Goal: Task Accomplishment & Management: Use online tool/utility

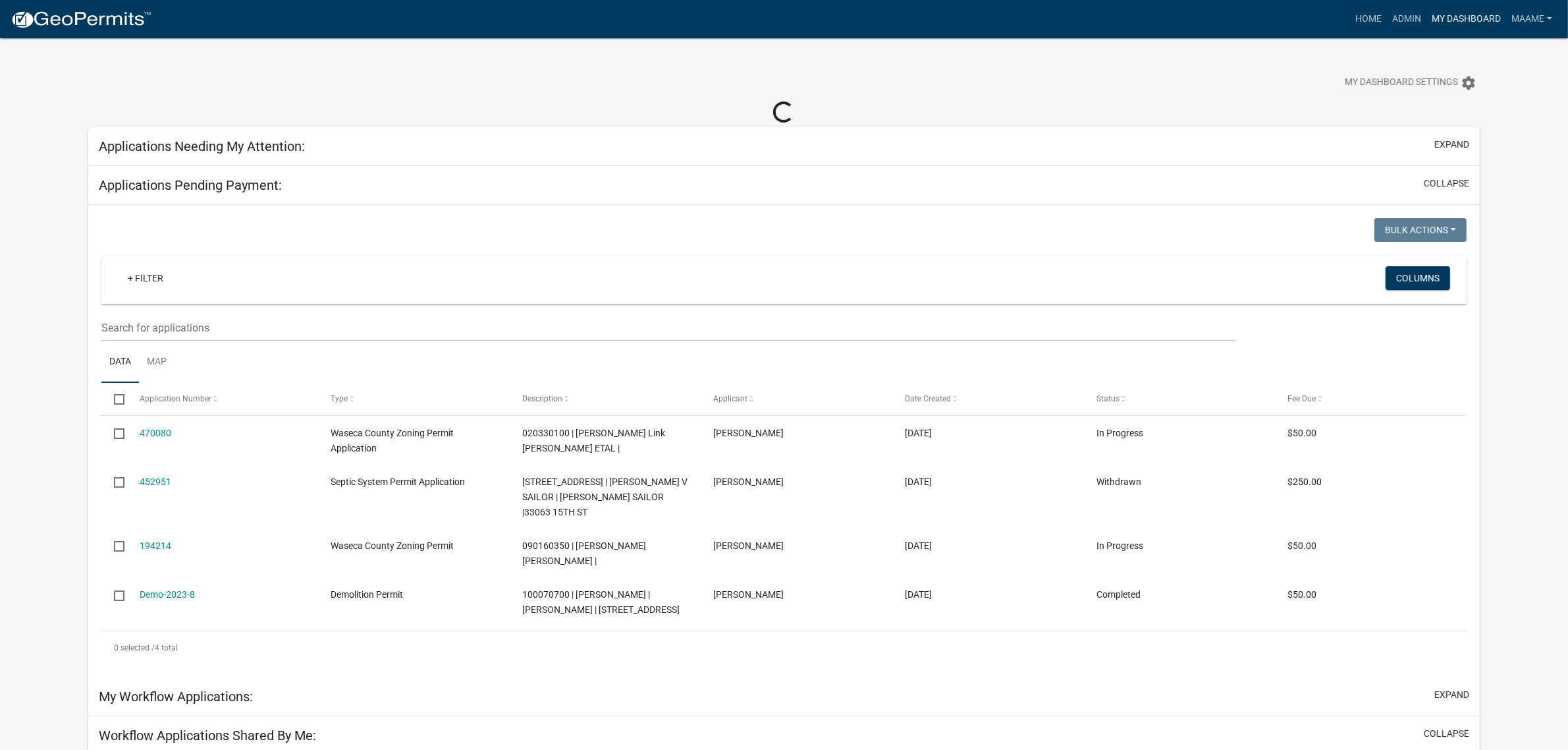
click at [1444, 20] on link "My Dashboard" at bounding box center [1466, 19] width 79 height 25
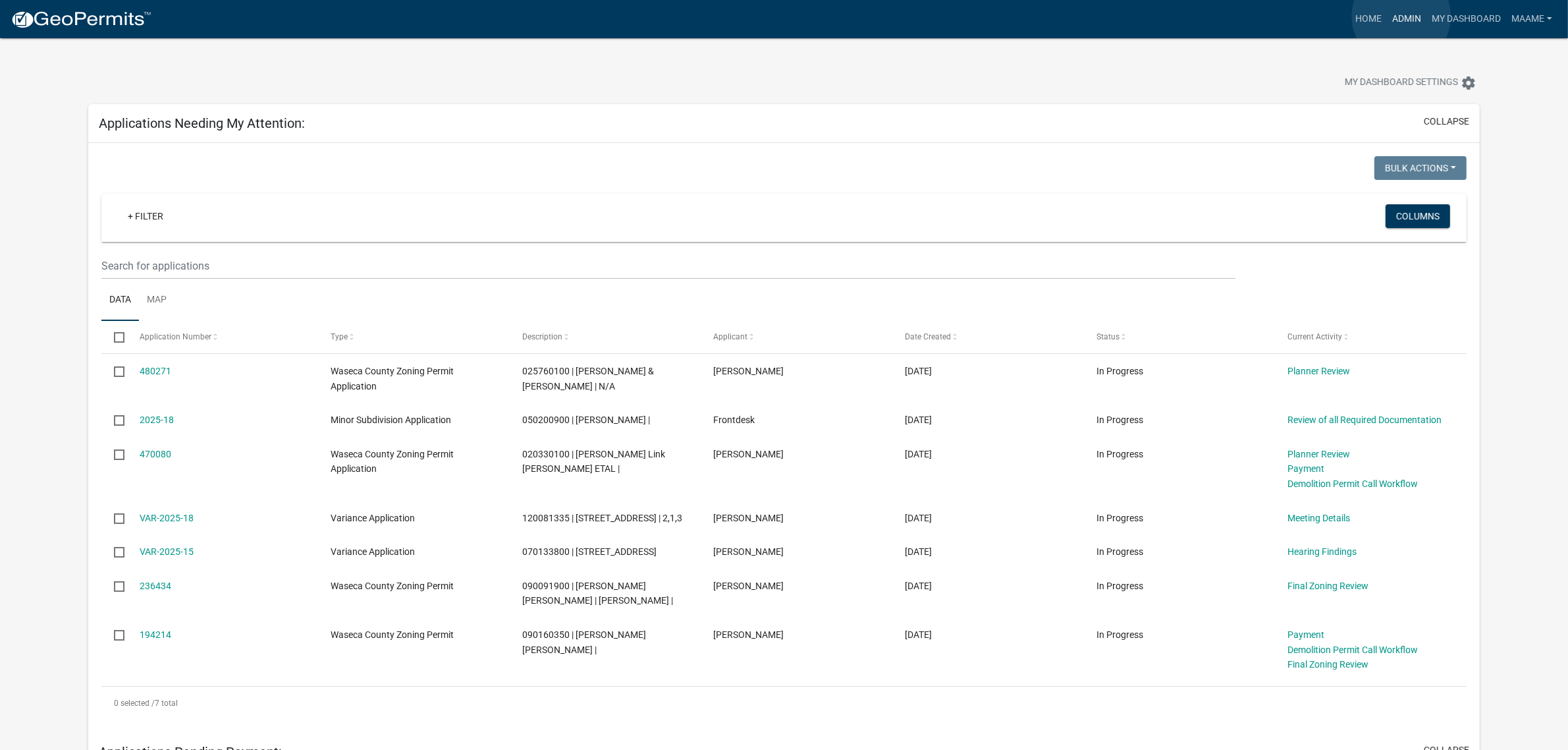
click at [1402, 16] on link "Admin" at bounding box center [1406, 19] width 39 height 25
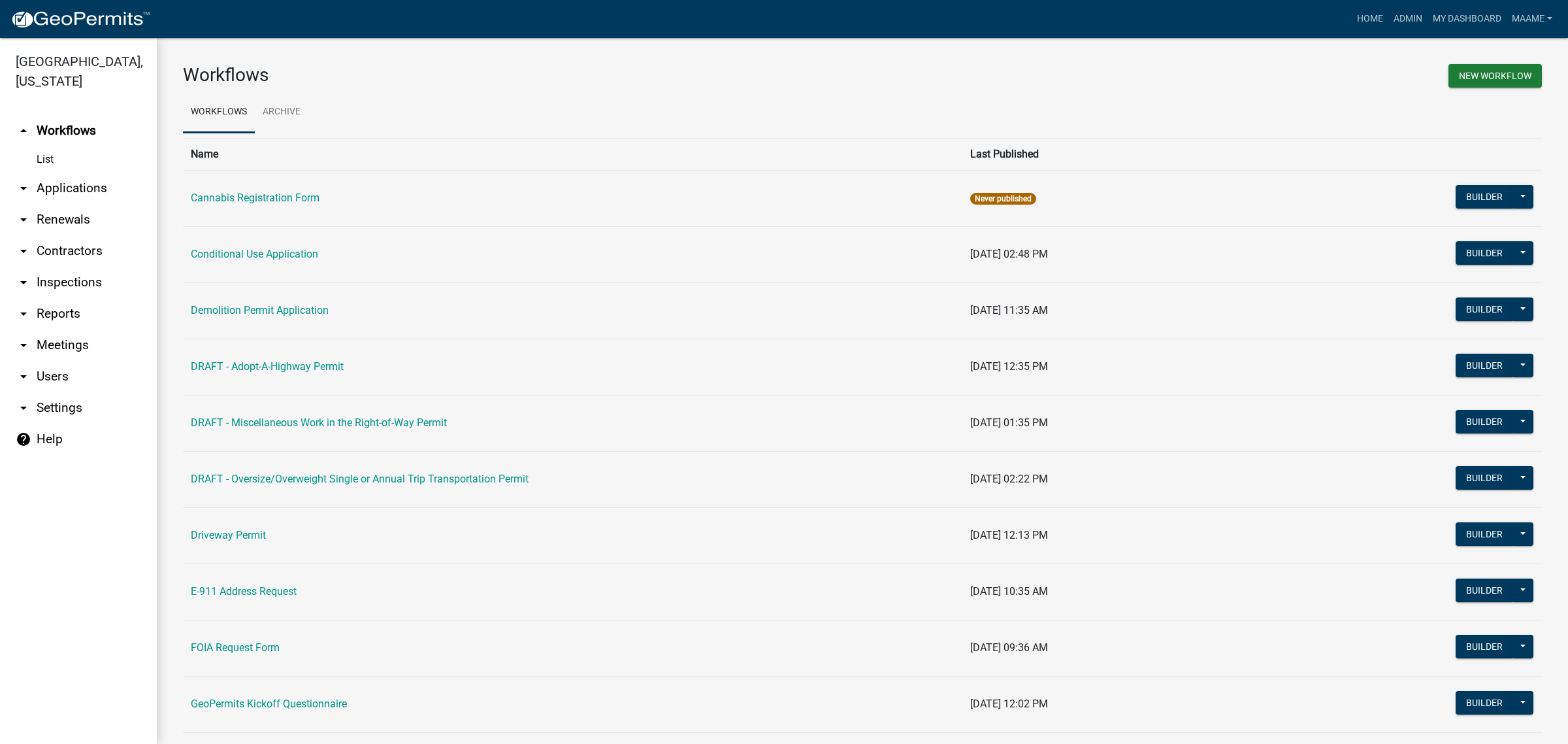
click at [41, 187] on link "arrow_drop_down Applications" at bounding box center [78, 188] width 157 height 32
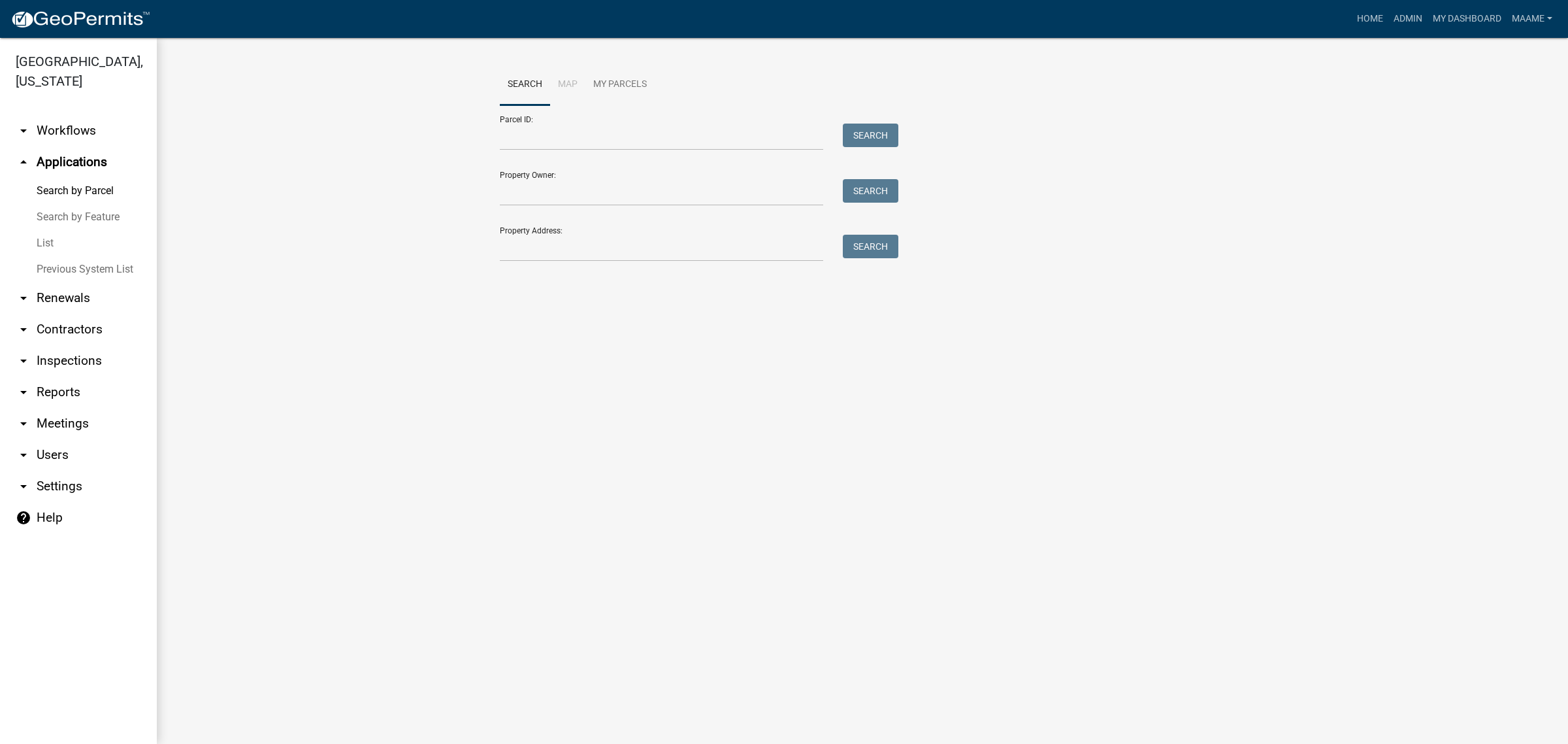
click at [44, 129] on link "arrow_drop_down Workflows" at bounding box center [78, 131] width 157 height 32
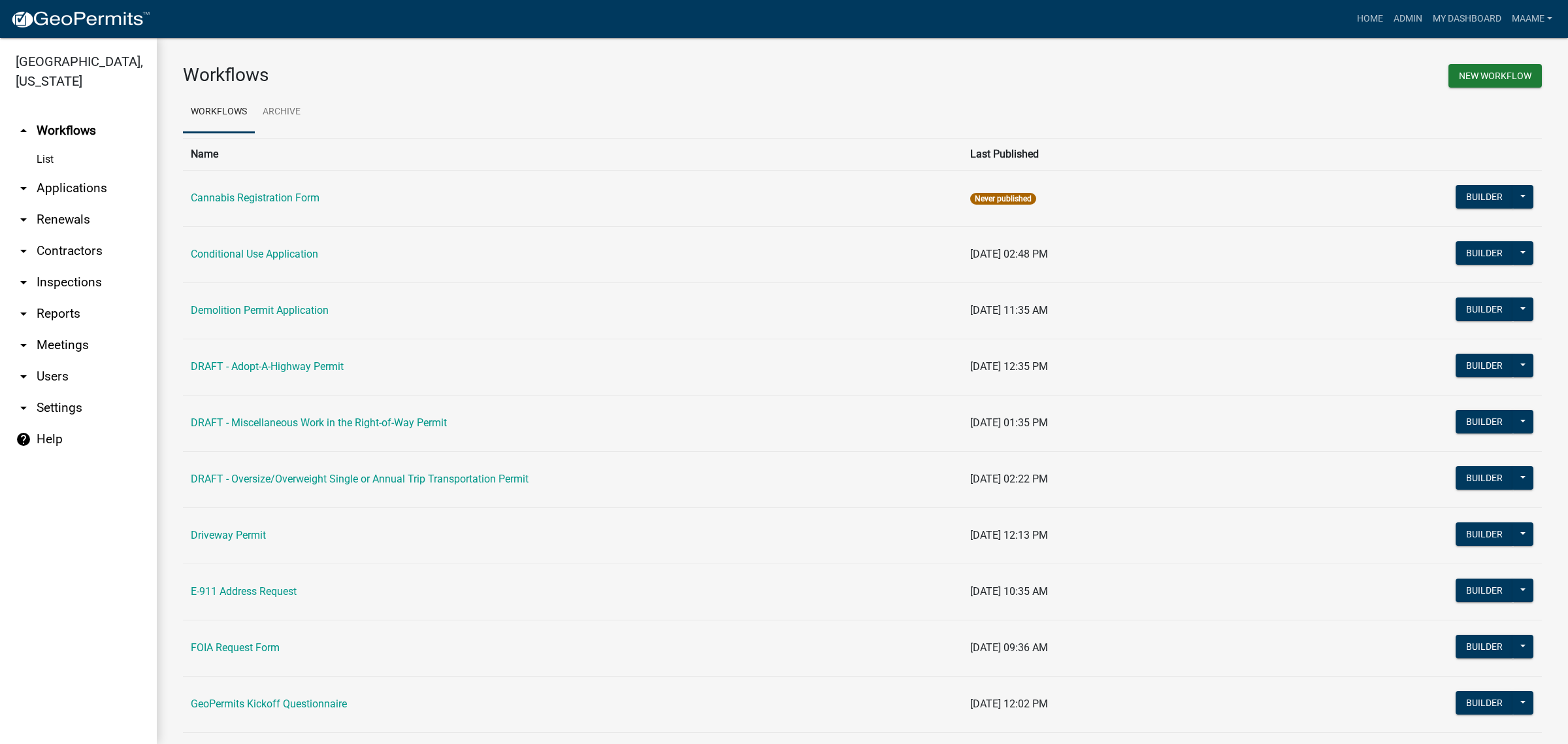
click at [53, 162] on link "List" at bounding box center [78, 159] width 157 height 26
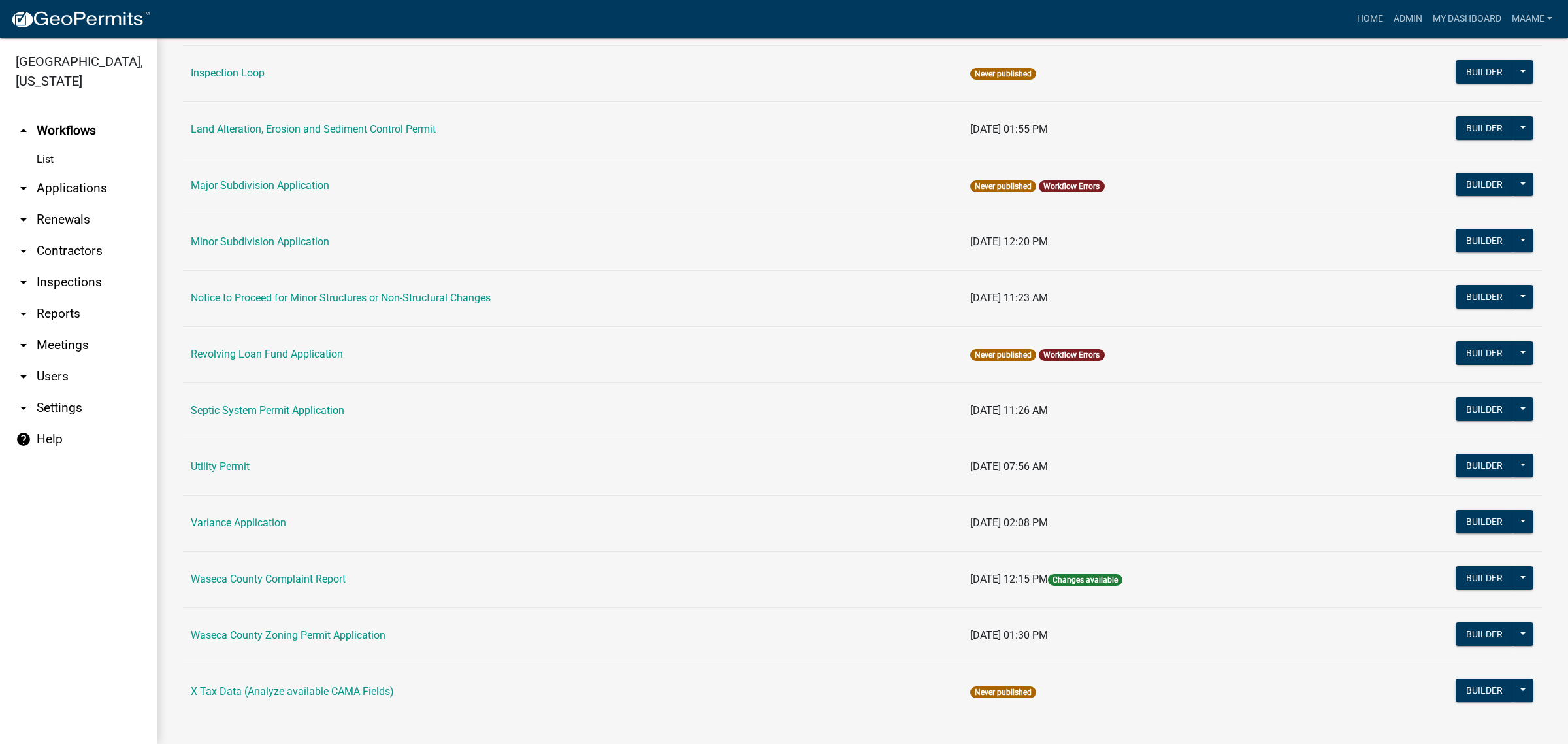
scroll to position [702, 0]
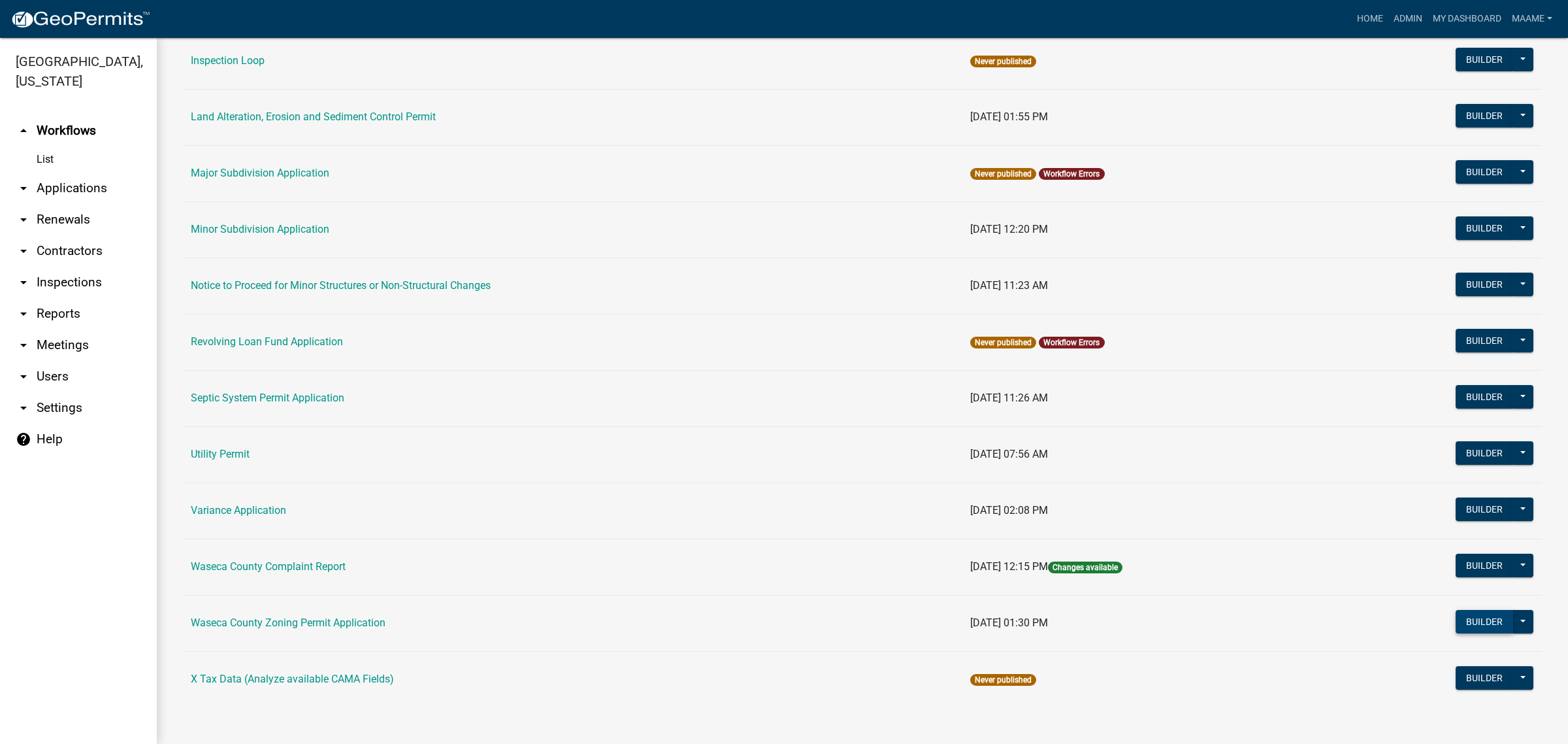
click at [1473, 618] on button "Builder" at bounding box center [1484, 621] width 57 height 24
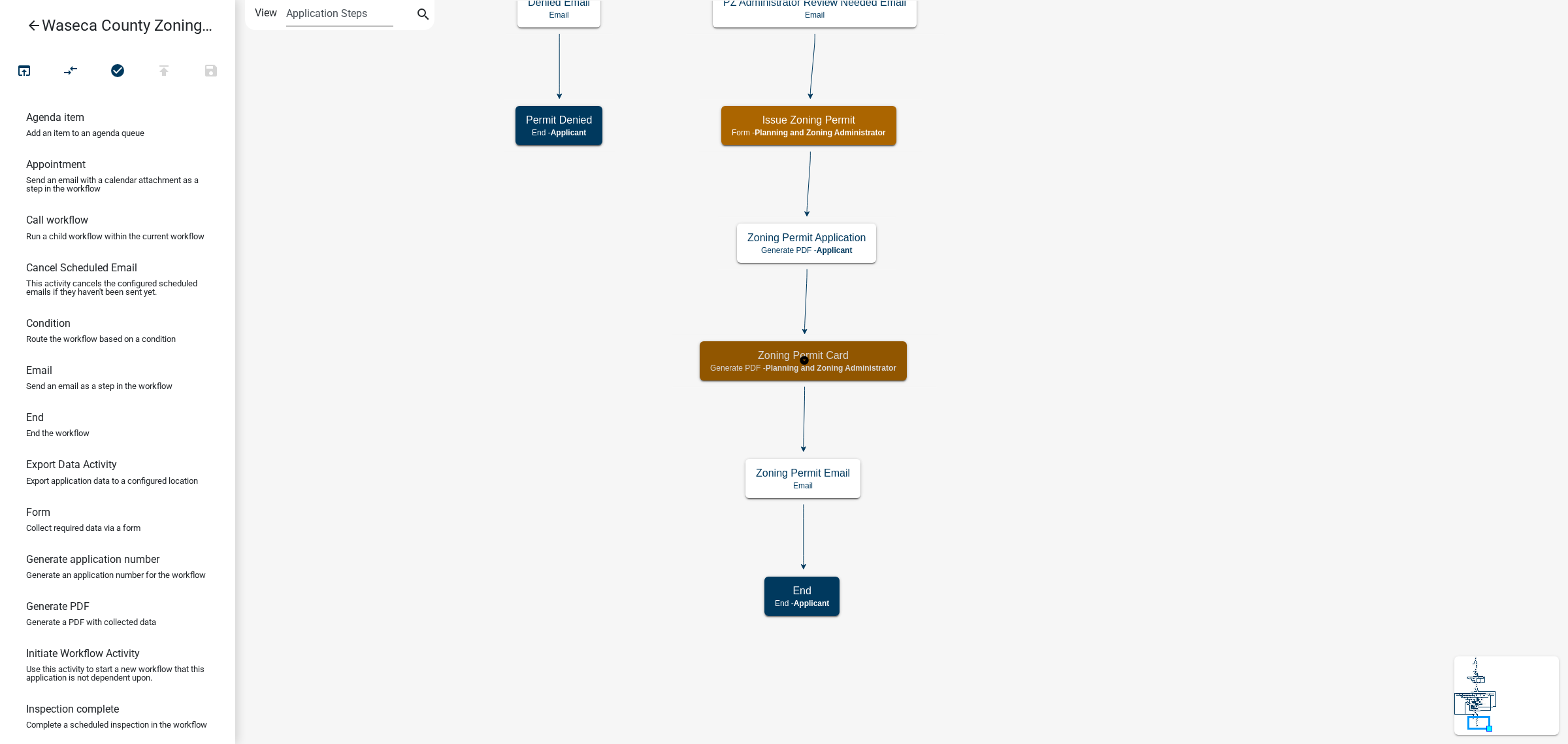
click at [839, 361] on h5 "Zoning Permit Card" at bounding box center [803, 355] width 186 height 12
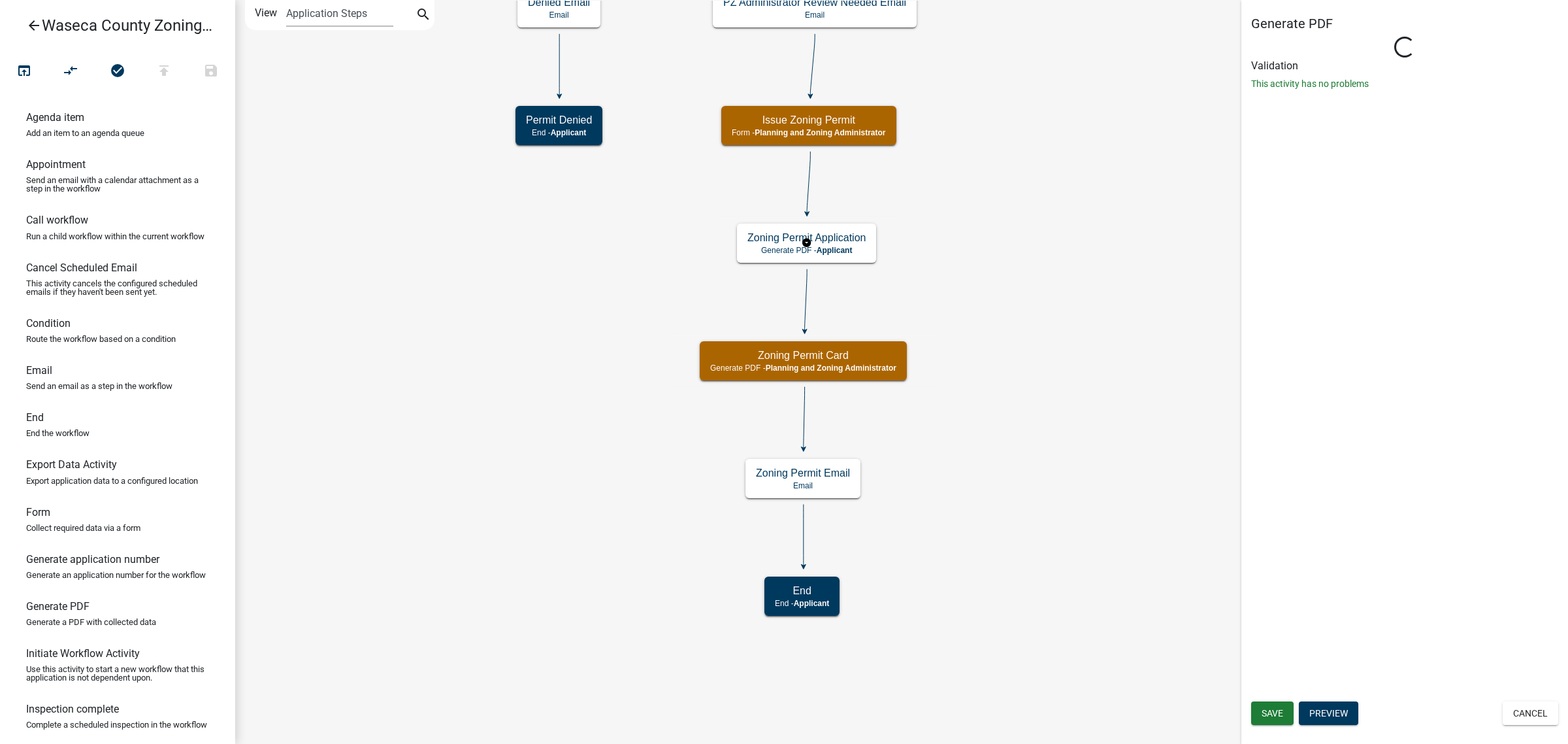
select select "BC51BCED-BE07-4D66-A874-17FDE660437E"
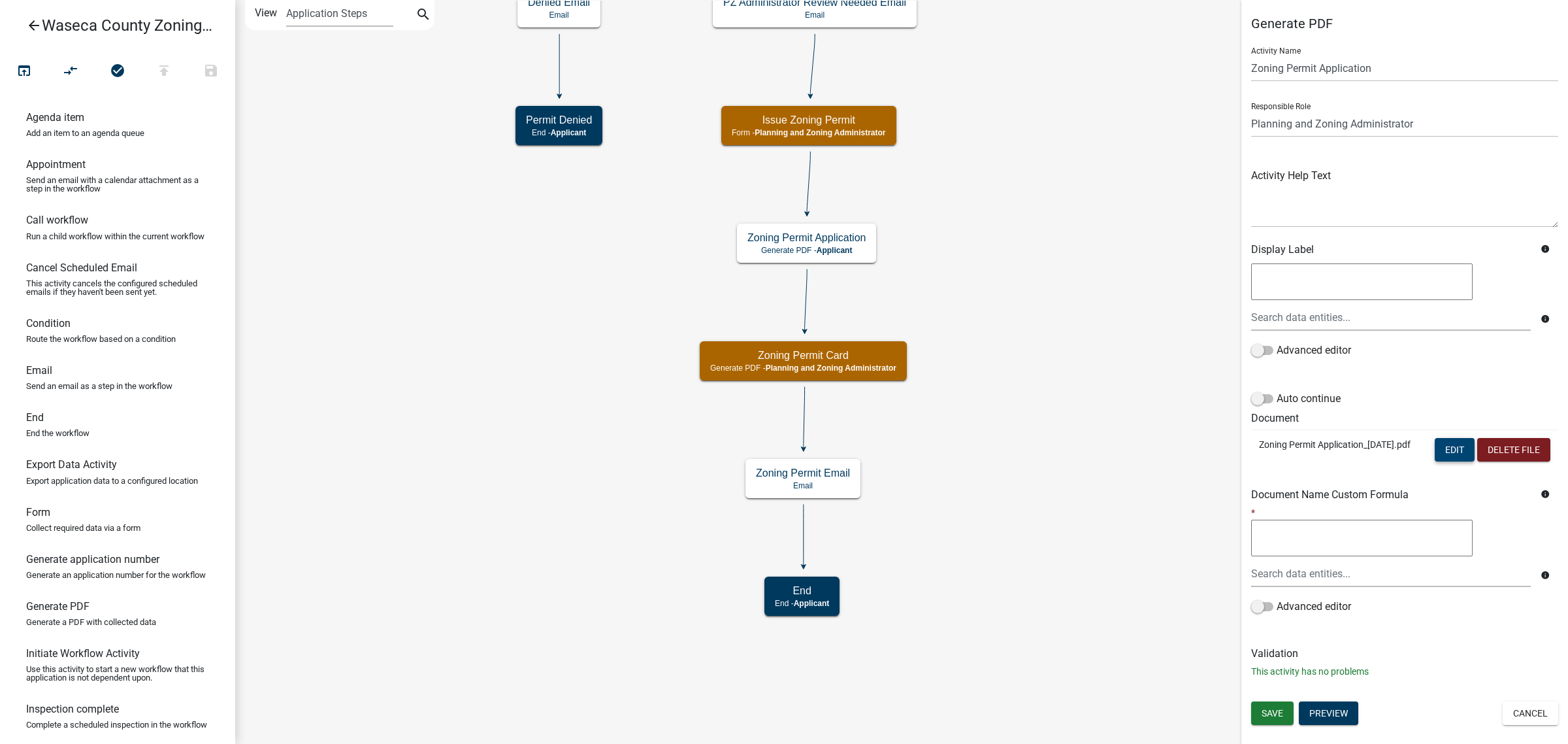
click at [1441, 447] on button "Edit" at bounding box center [1454, 450] width 40 height 24
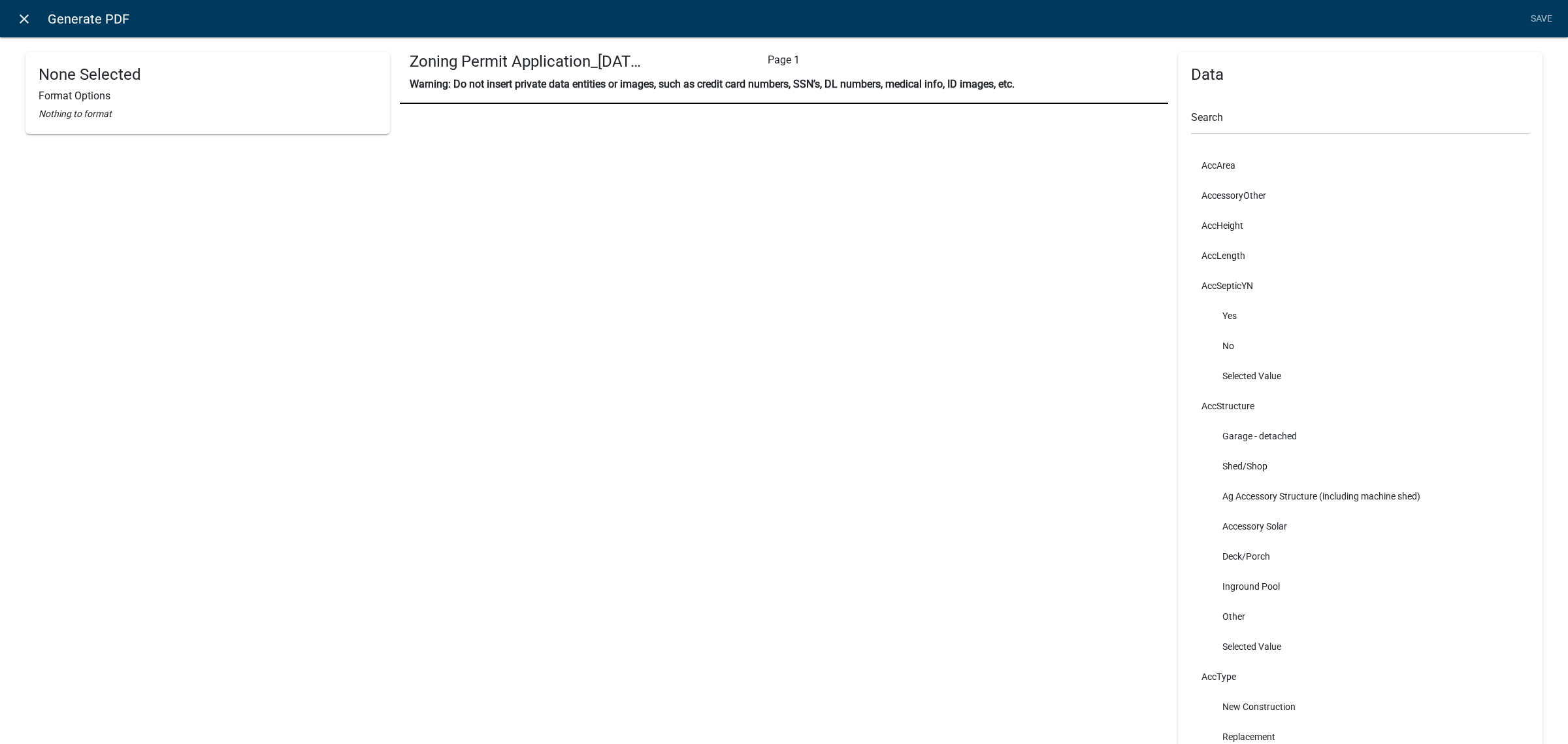
click at [18, 20] on icon "close" at bounding box center [24, 18] width 15 height 16
